Goal: Information Seeking & Learning: Learn about a topic

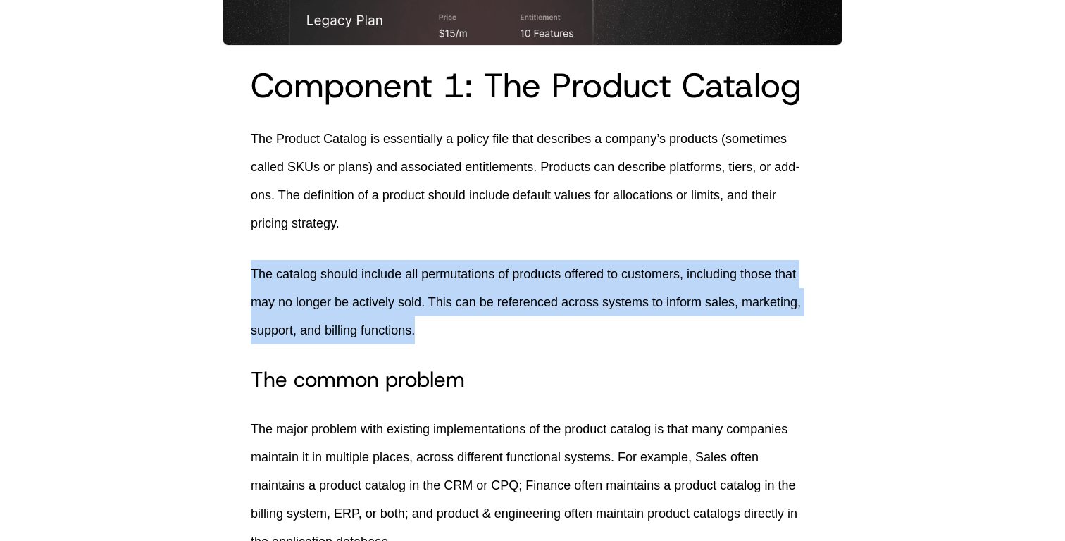
drag, startPoint x: 435, startPoint y: 359, endPoint x: 247, endPoint y: 300, distance: 196.6
copy p "The catalog should include all permutations of products offered to customers, i…"
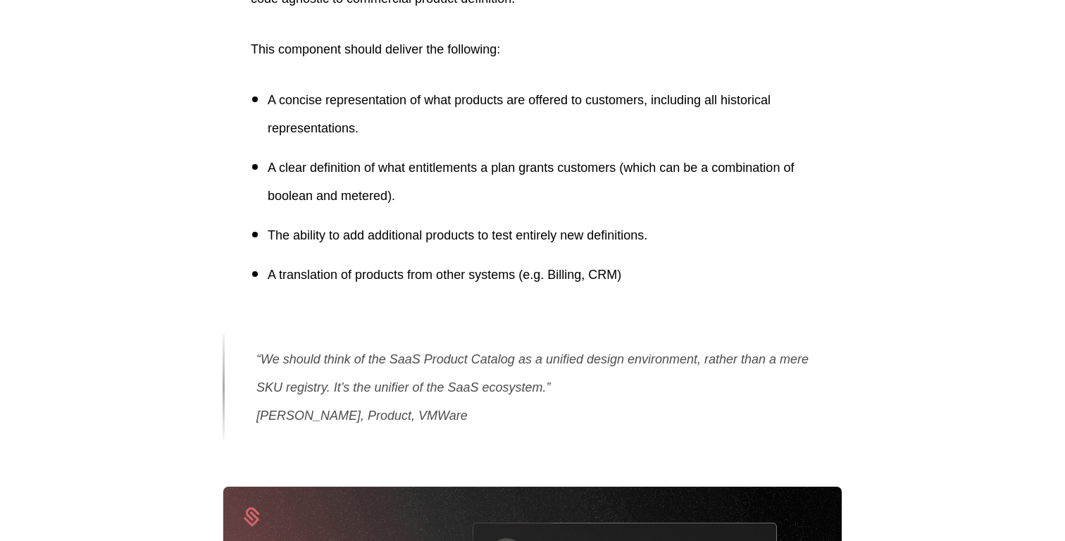
scroll to position [4724, 0]
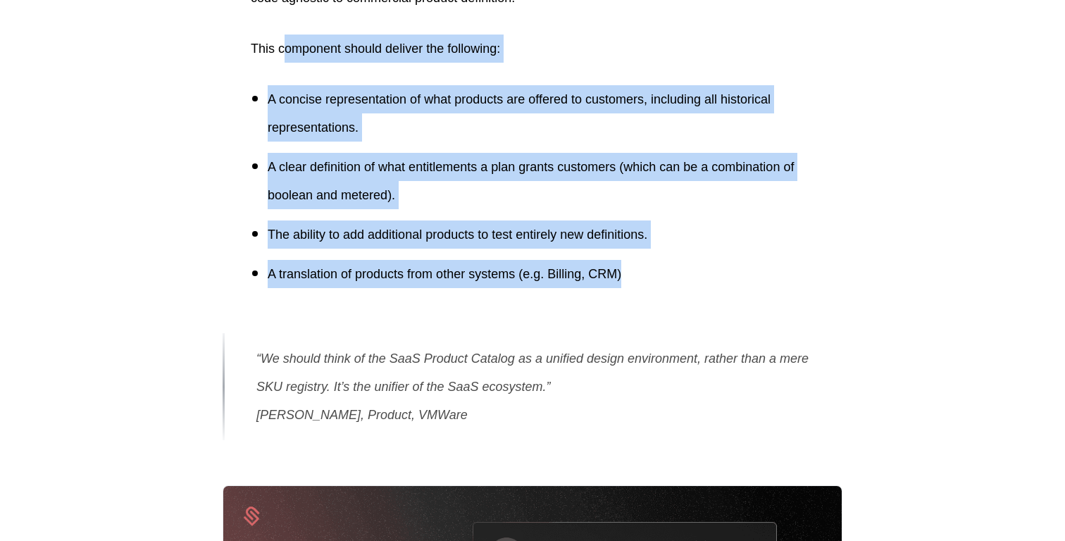
drag, startPoint x: 651, startPoint y: 299, endPoint x: 285, endPoint y: 78, distance: 428.1
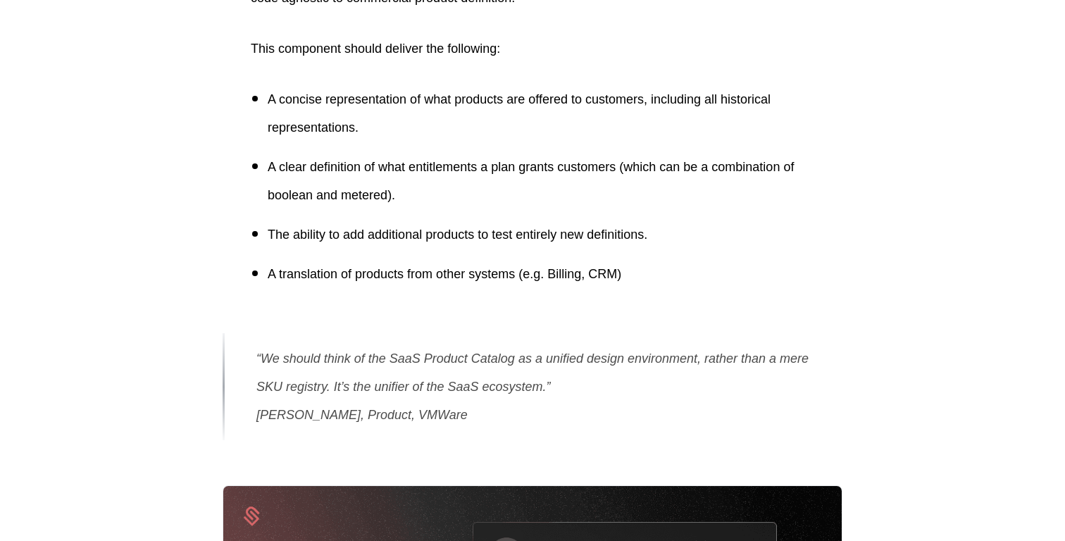
click at [351, 172] on ul "A concise representation of what products are offered to customers, including a…" at bounding box center [533, 186] width 564 height 203
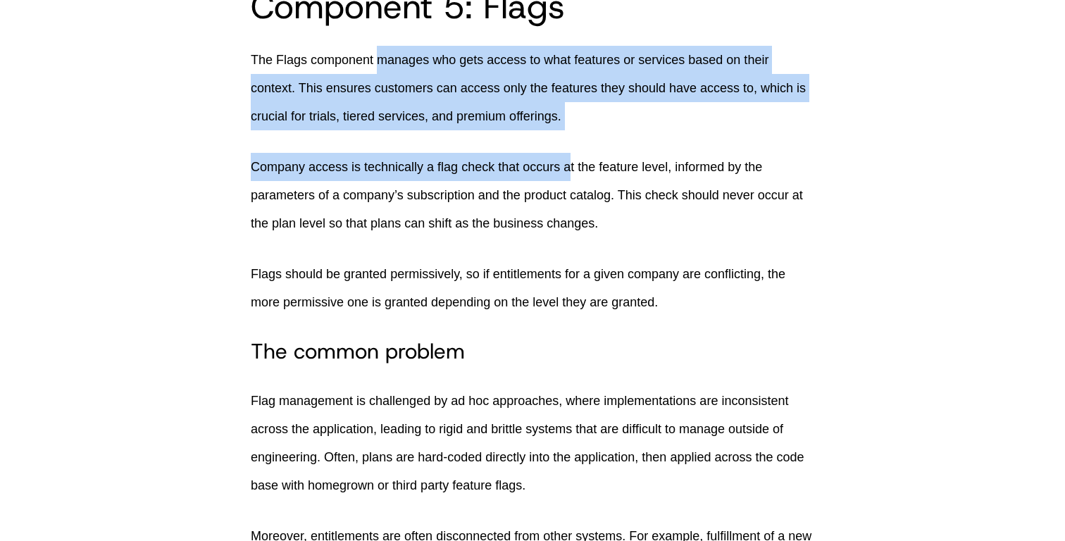
scroll to position [10442, 0]
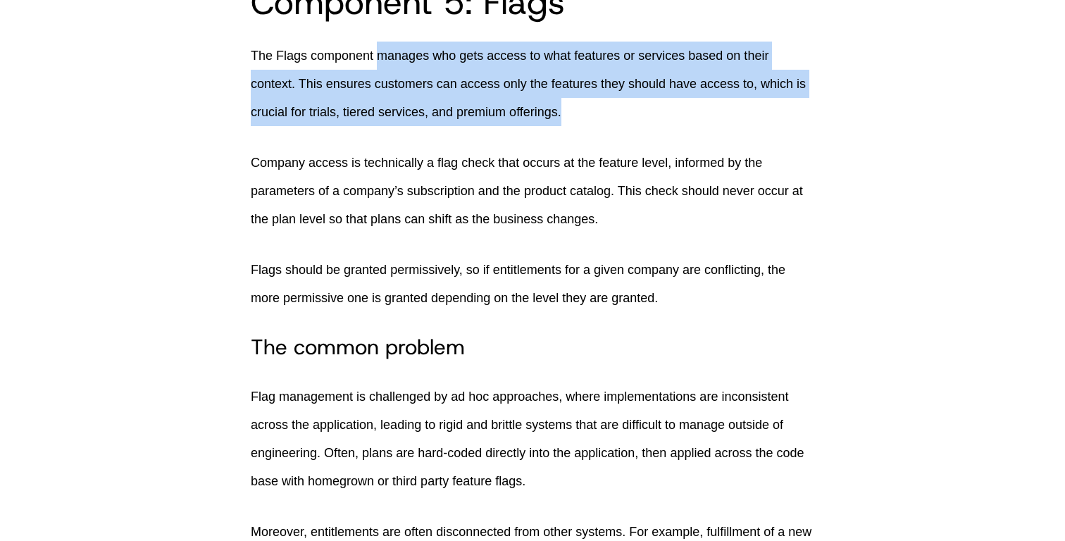
drag, startPoint x: 381, startPoint y: 180, endPoint x: 614, endPoint y: 216, distance: 236.0
click at [614, 126] on p "The Flags component manages who gets access to what features or services based …" at bounding box center [533, 84] width 564 height 85
copy p "manages who gets access to what features or services based on their context. Th…"
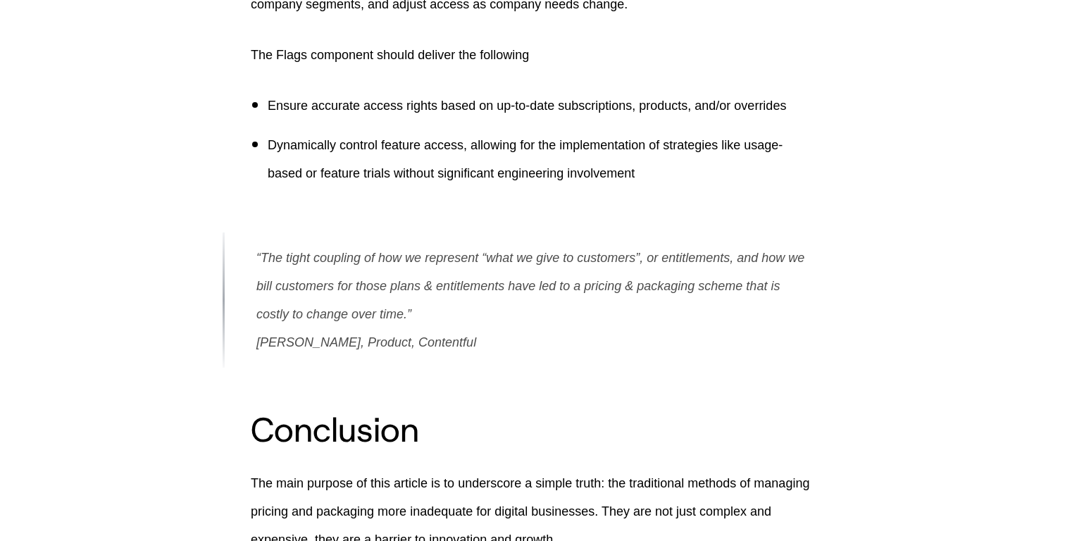
scroll to position [11317, 0]
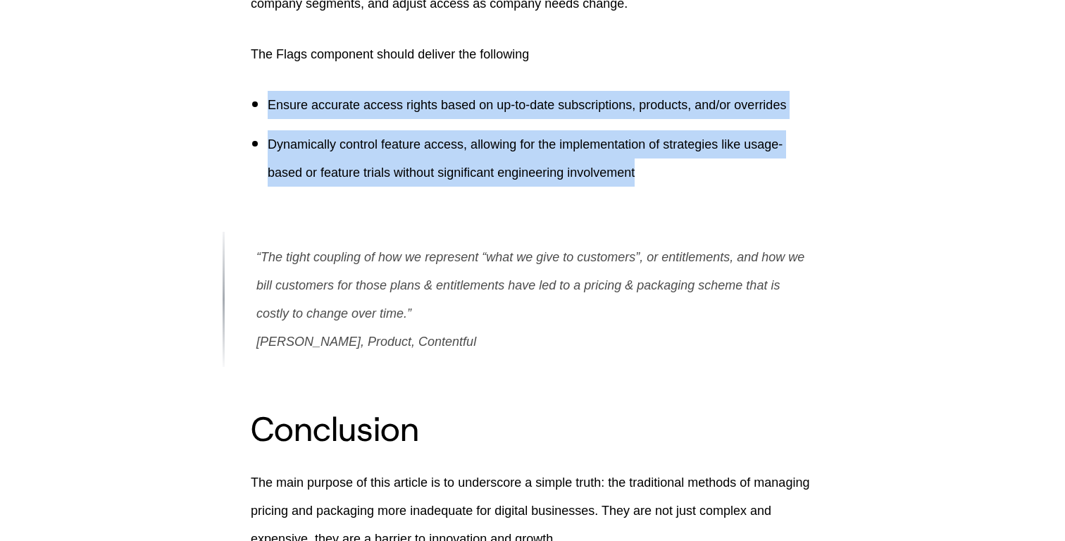
drag, startPoint x: 669, startPoint y: 268, endPoint x: 258, endPoint y: 179, distance: 421.0
copy ul "Ensure accurate access rights based on up-to-date subscriptions, products, and/…"
